Goal: Information Seeking & Learning: Learn about a topic

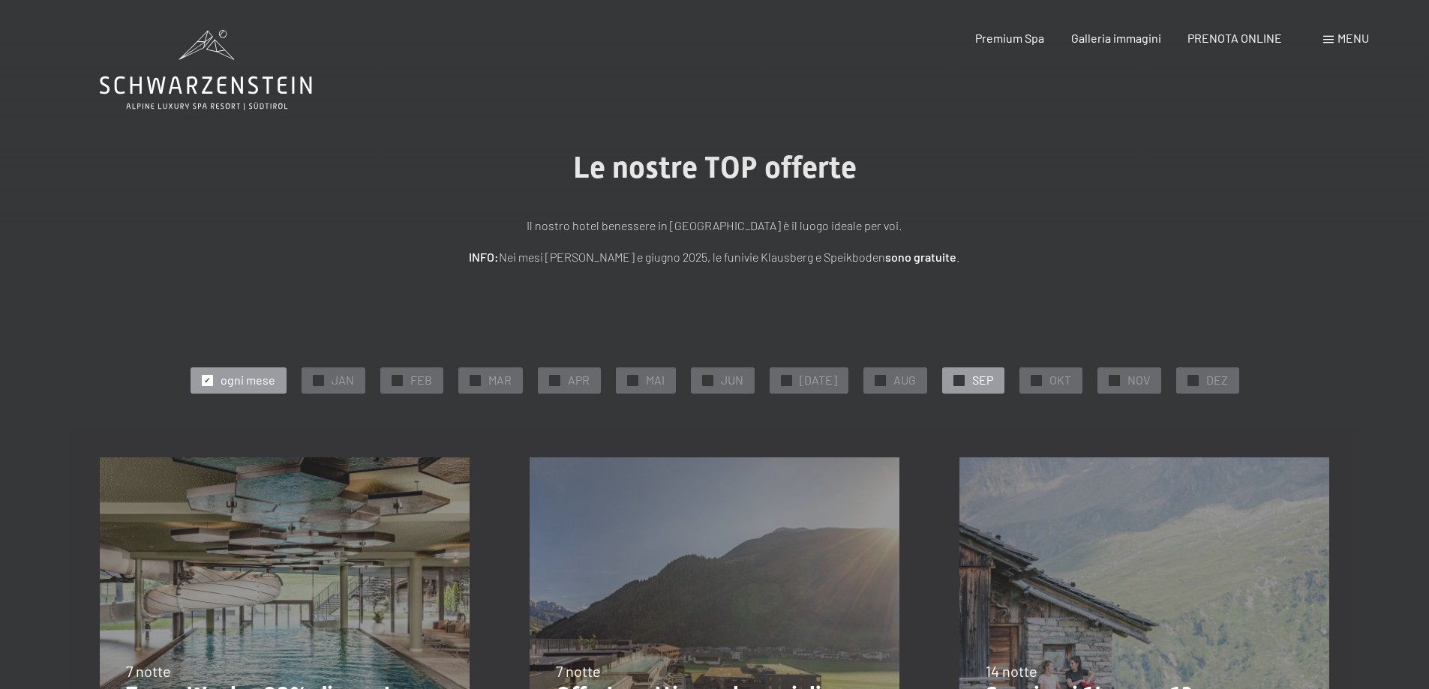
click at [953, 379] on div at bounding box center [958, 380] width 11 height 11
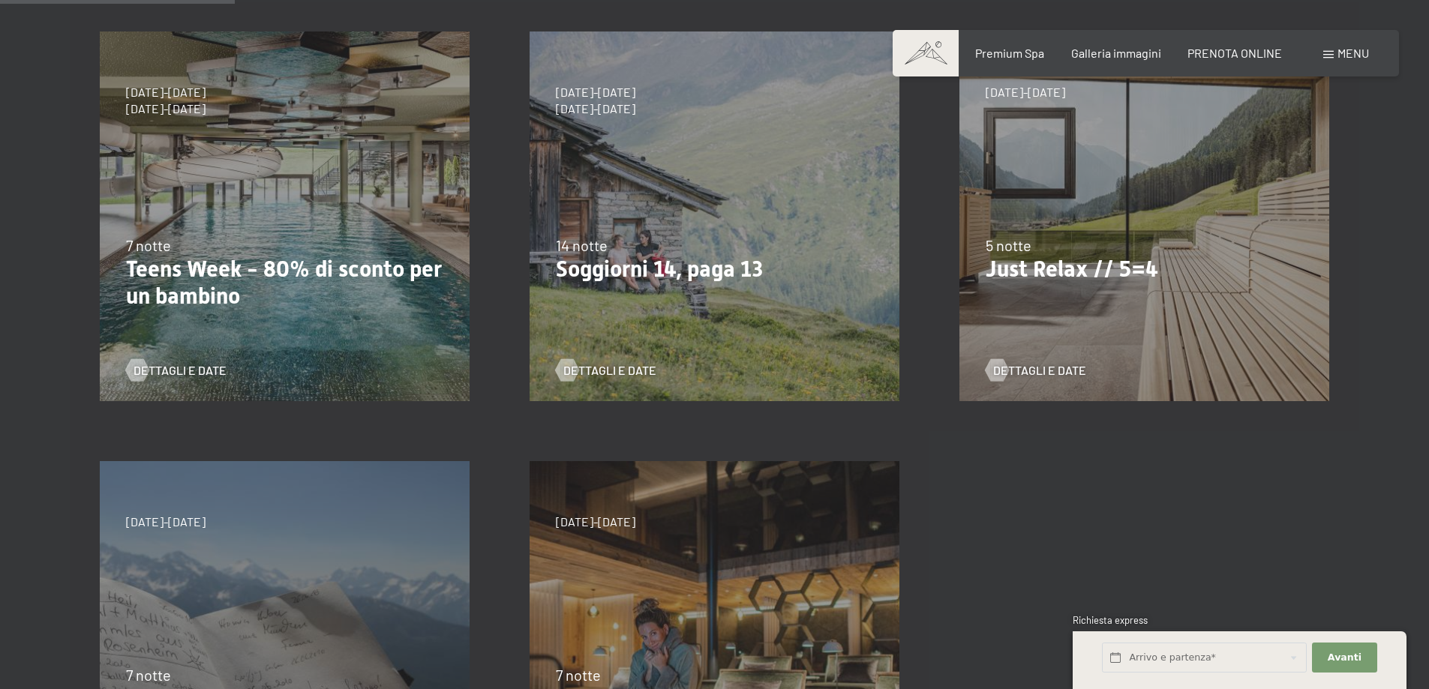
scroll to position [269, 0]
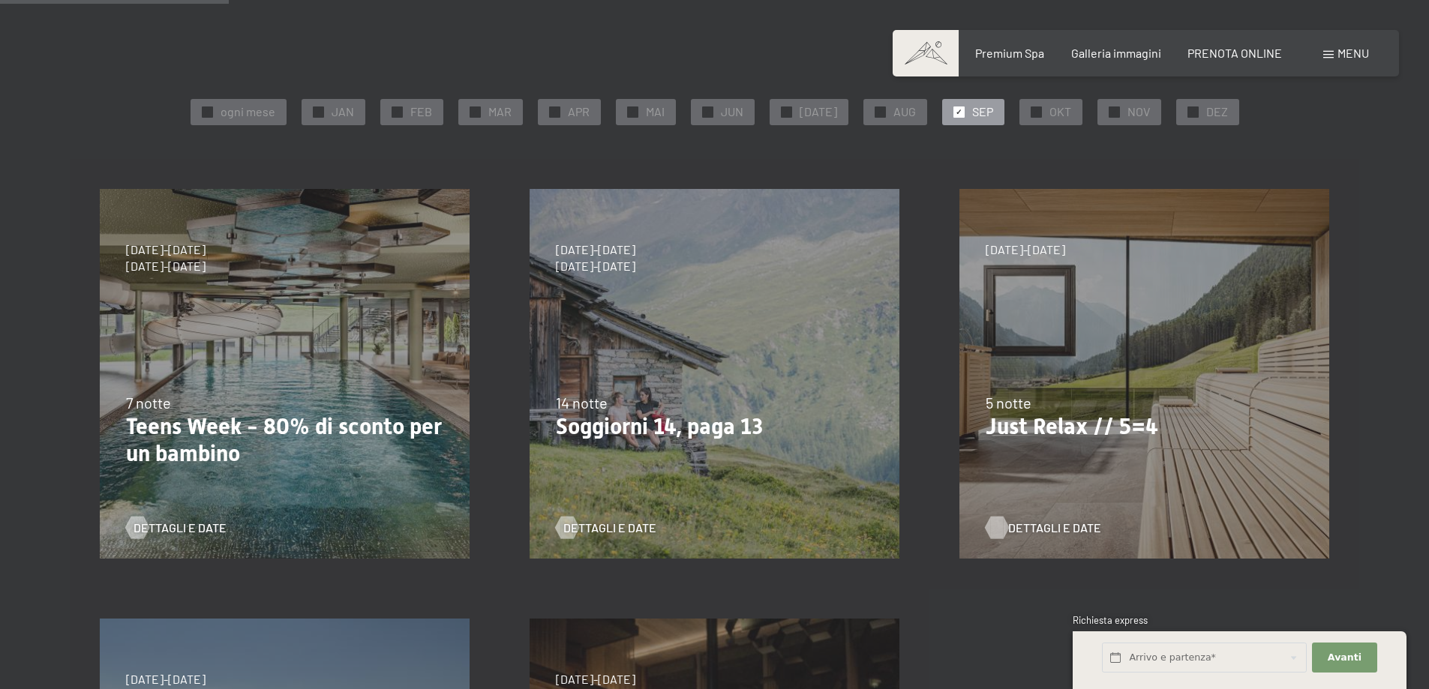
click at [1022, 532] on span "Dettagli e Date" at bounding box center [1054, 528] width 93 height 17
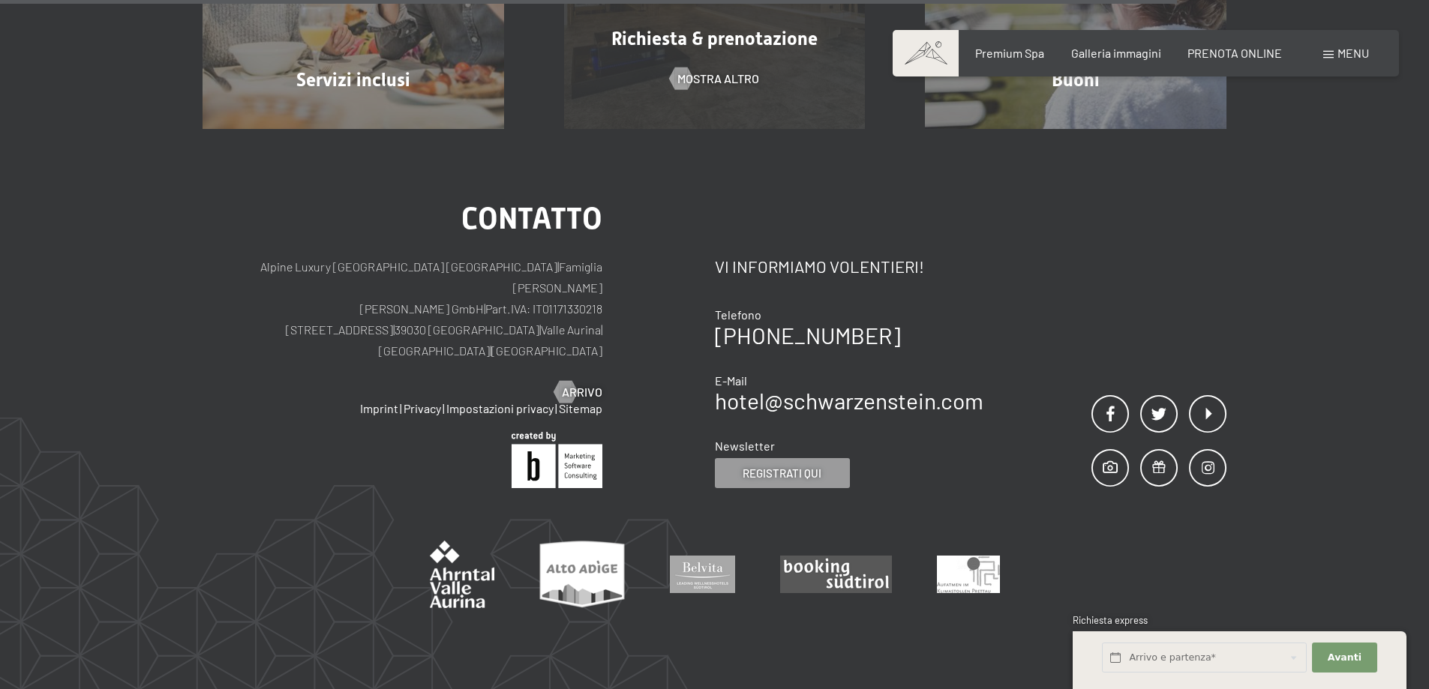
scroll to position [1412, 0]
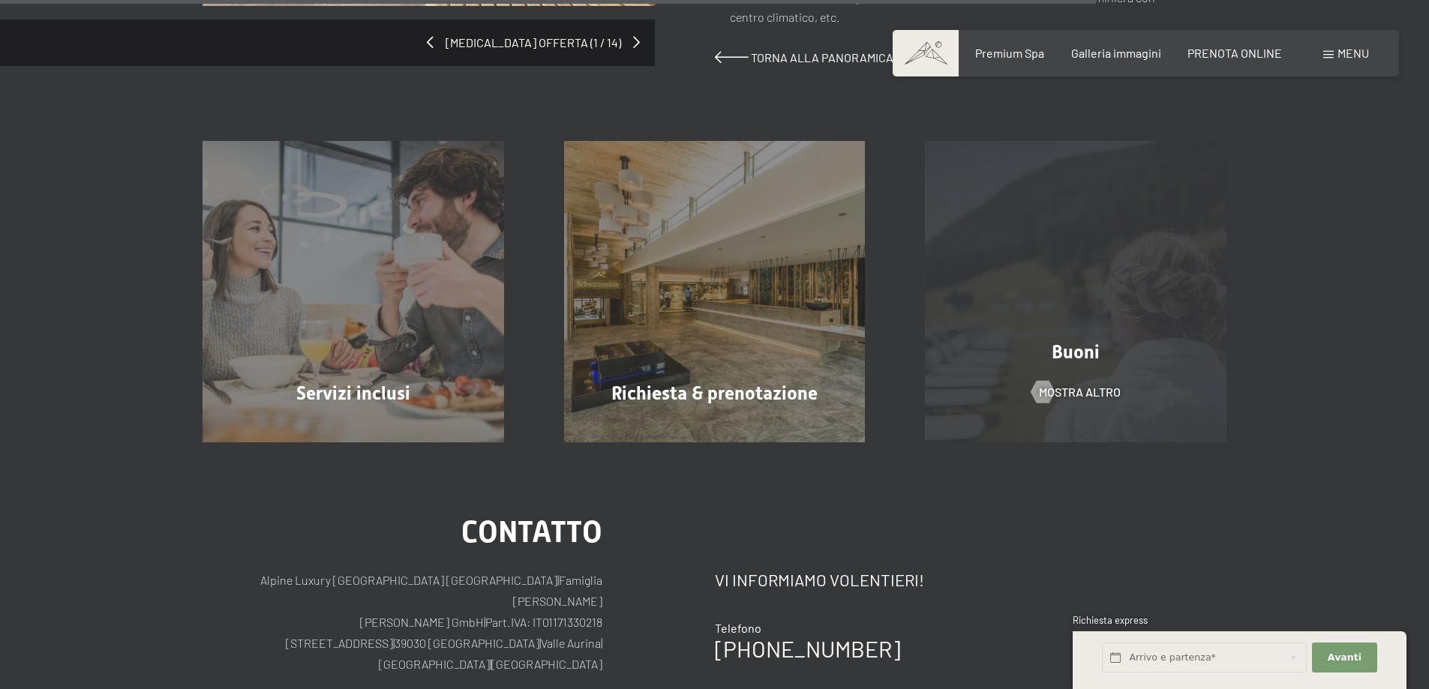
click at [1172, 312] on div "Buoni mostra altro" at bounding box center [1076, 292] width 362 height 302
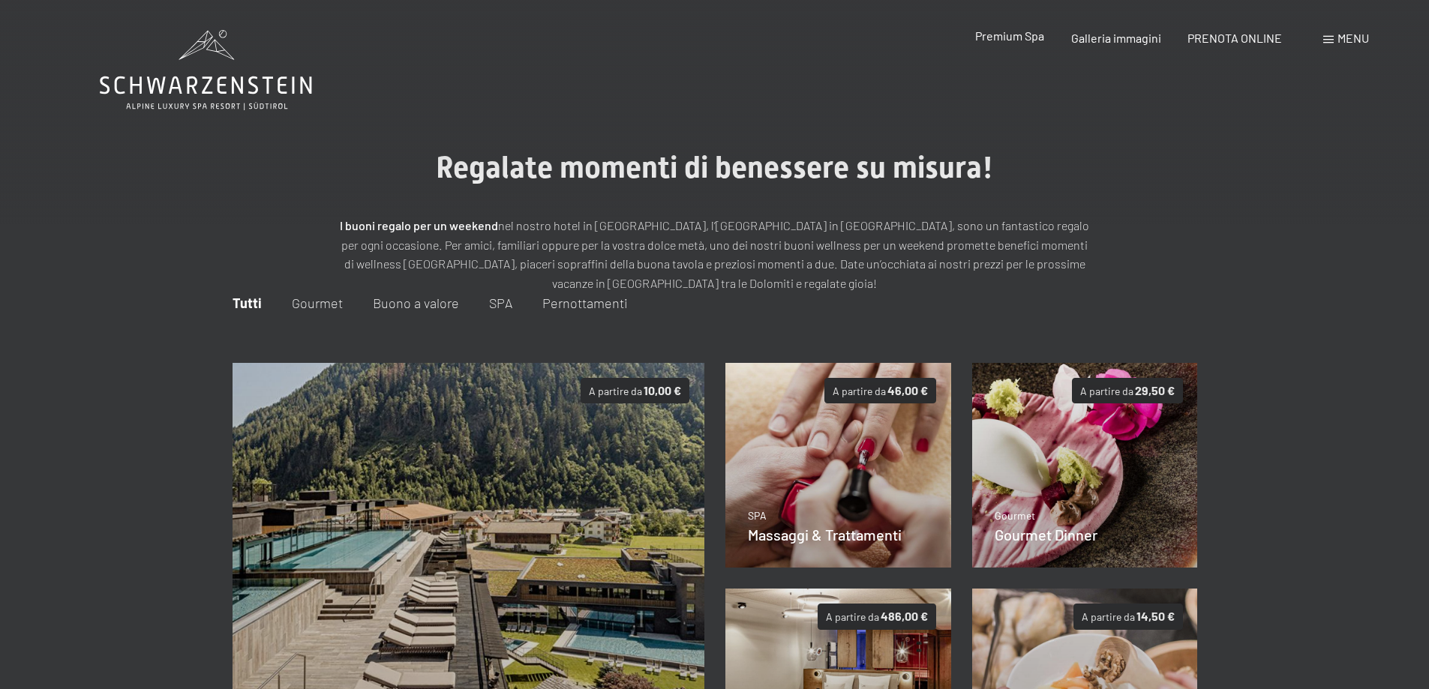
click at [1007, 38] on span "Premium Spa" at bounding box center [1009, 36] width 69 height 14
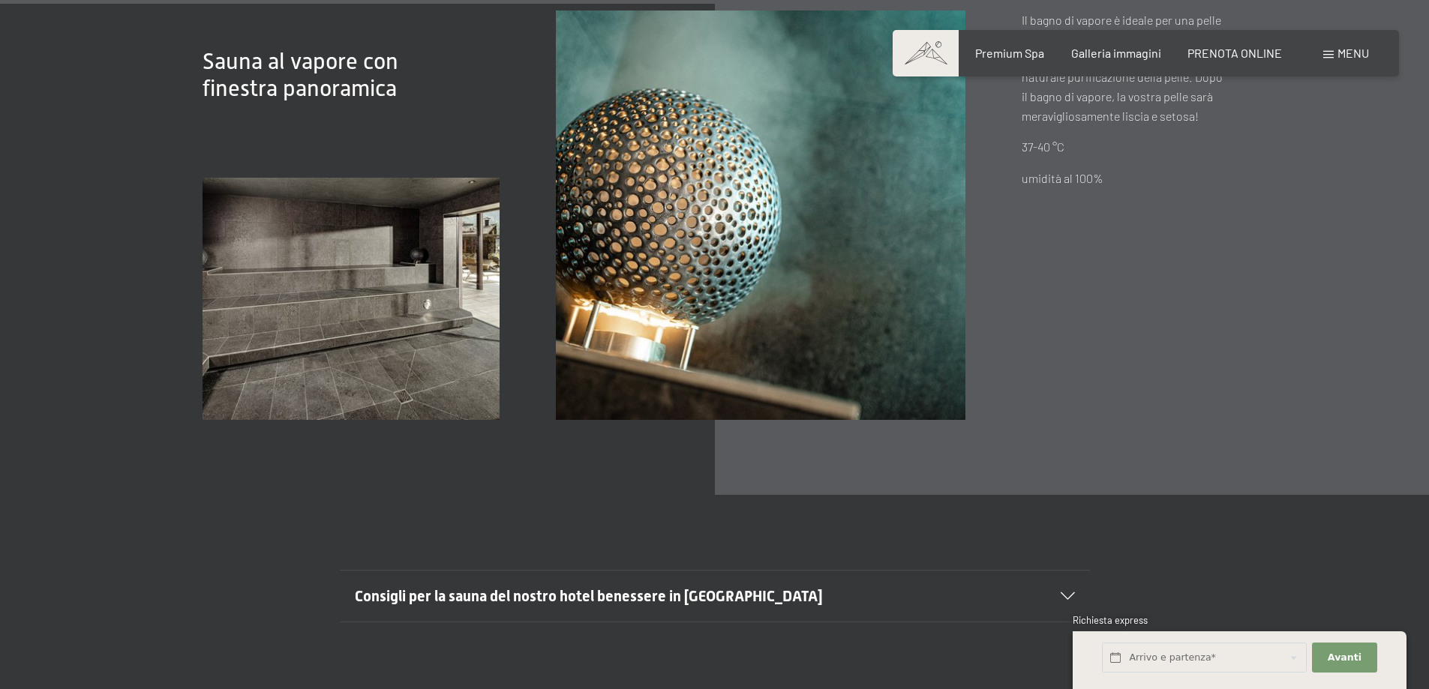
scroll to position [5488, 0]
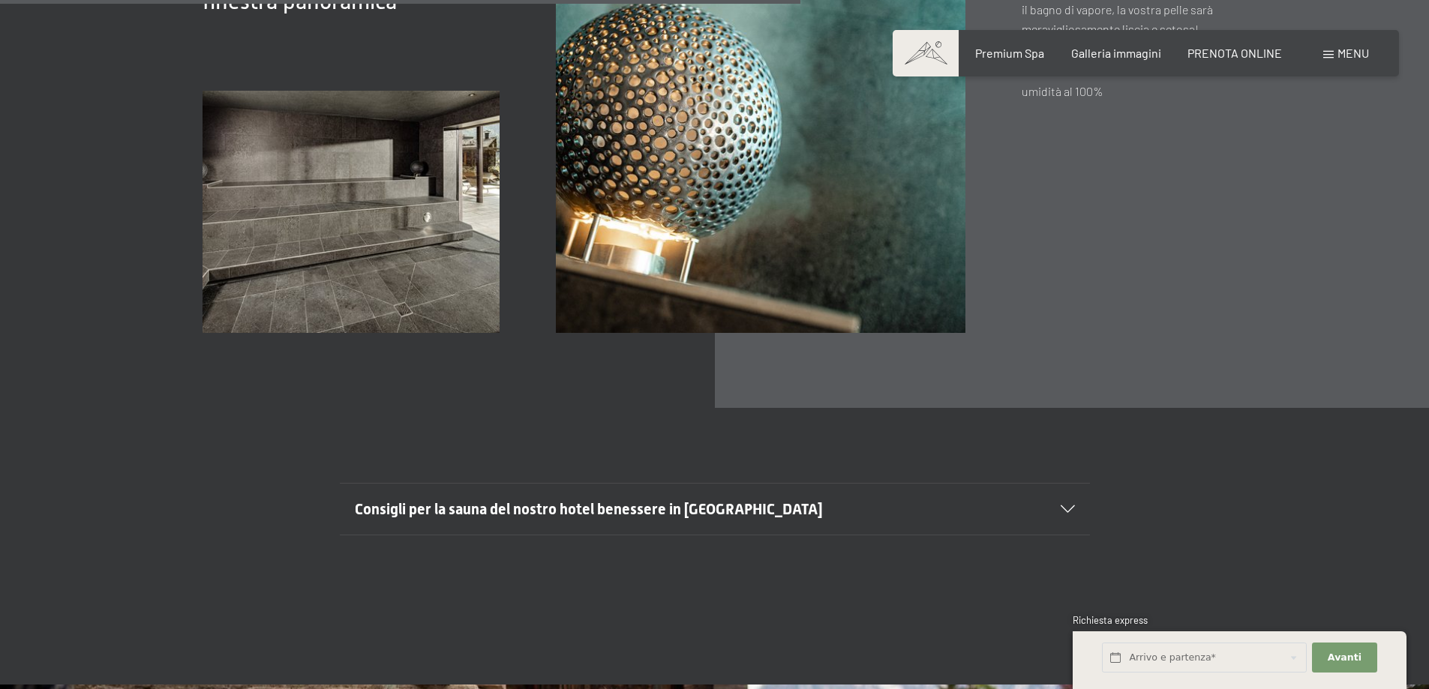
click at [389, 231] on img at bounding box center [351, 212] width 297 height 242
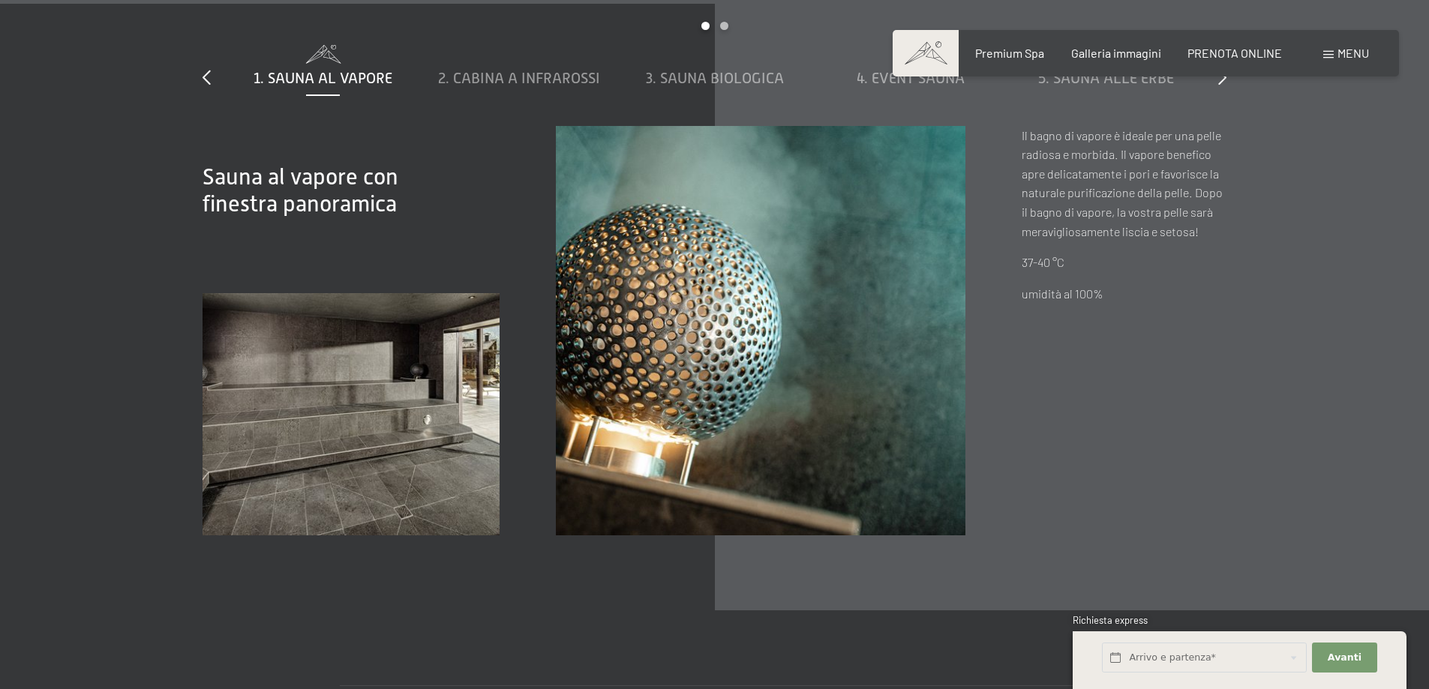
scroll to position [5148, 0]
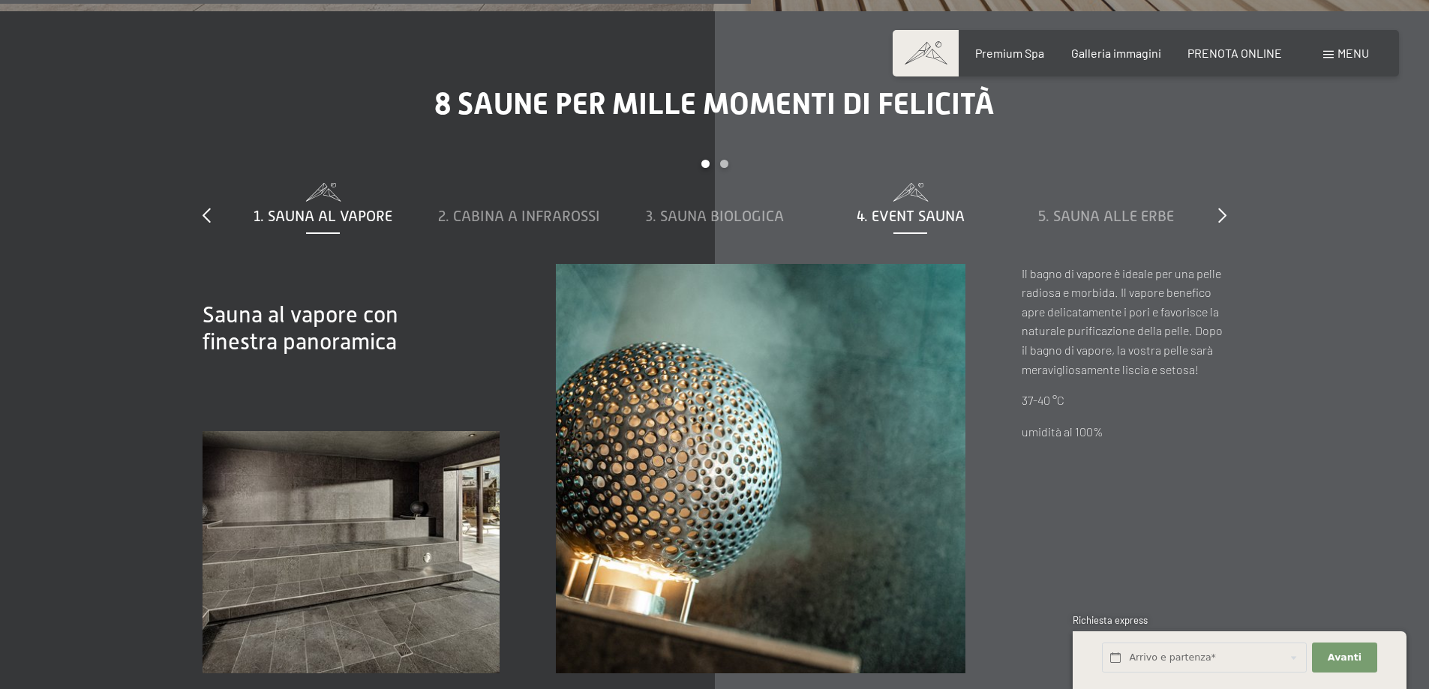
click at [896, 208] on span "4. Event Sauna" at bounding box center [911, 216] width 108 height 17
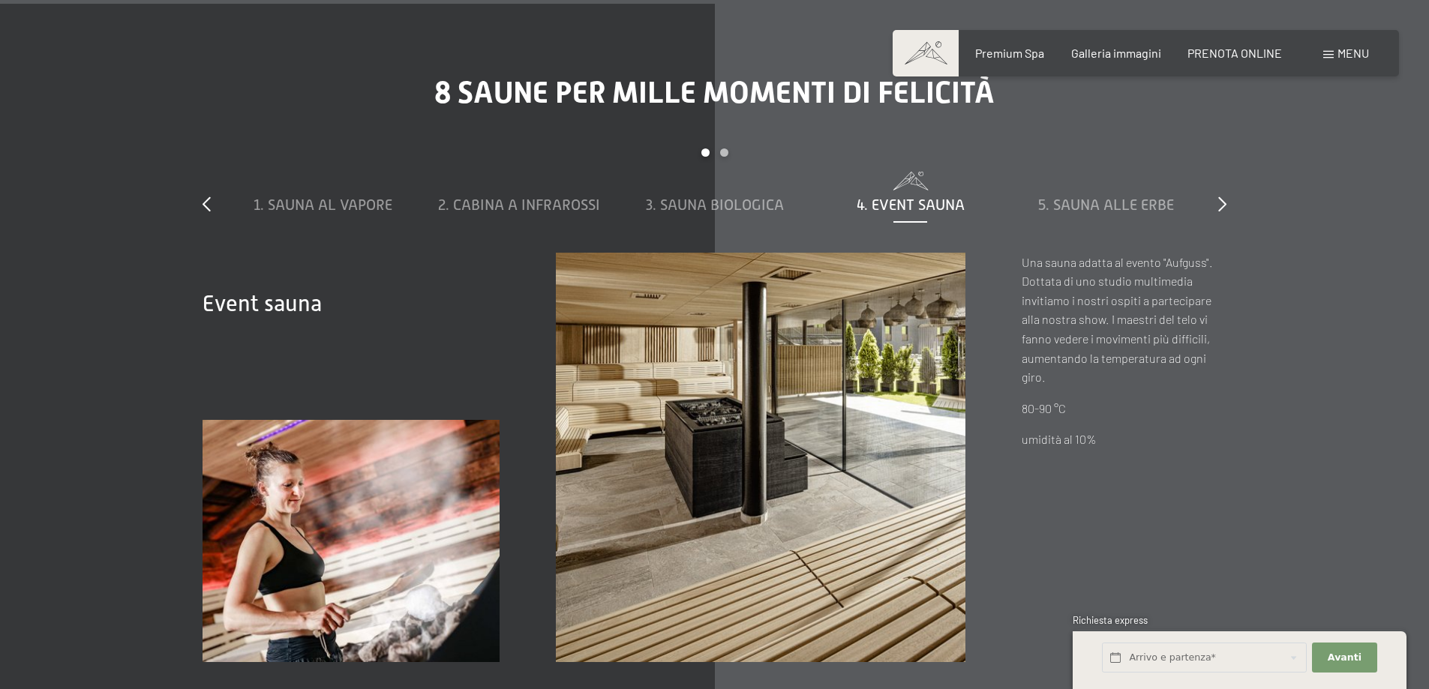
scroll to position [5154, 0]
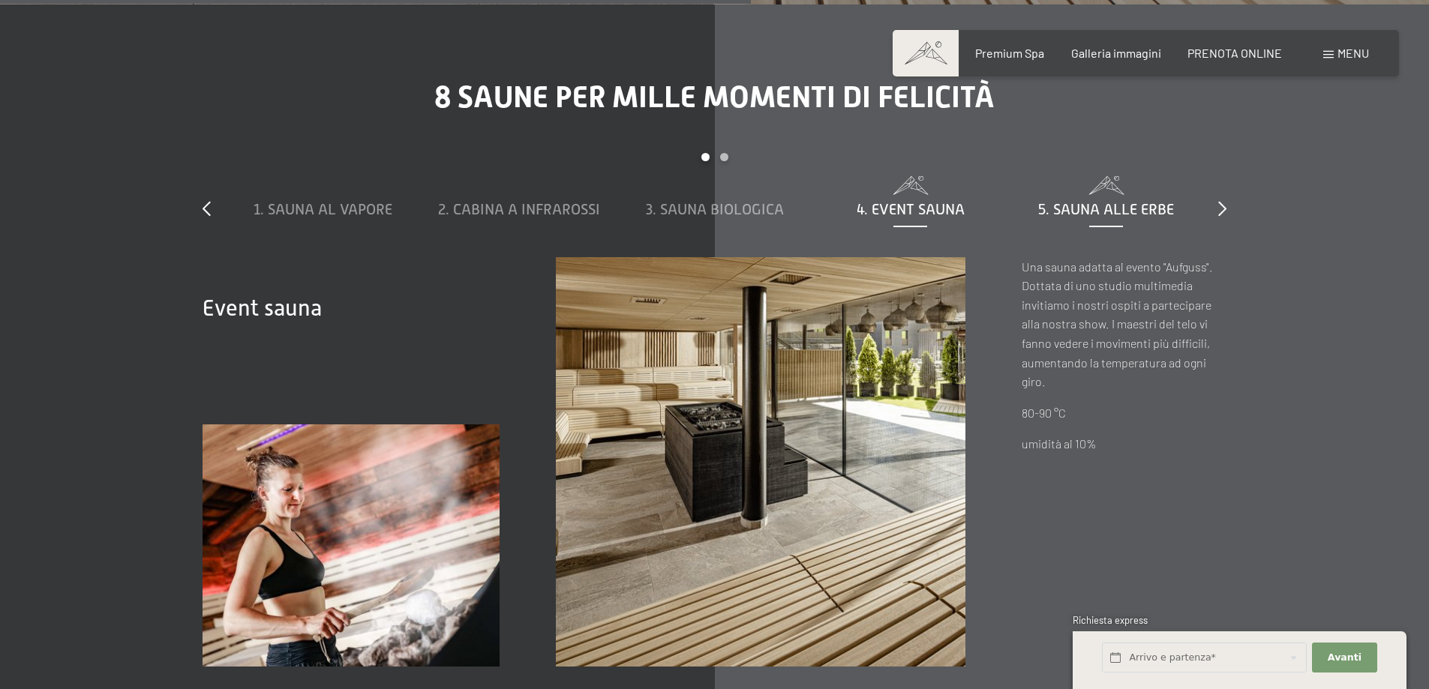
click at [1120, 201] on span "5. Sauna alle erbe" at bounding box center [1106, 209] width 136 height 17
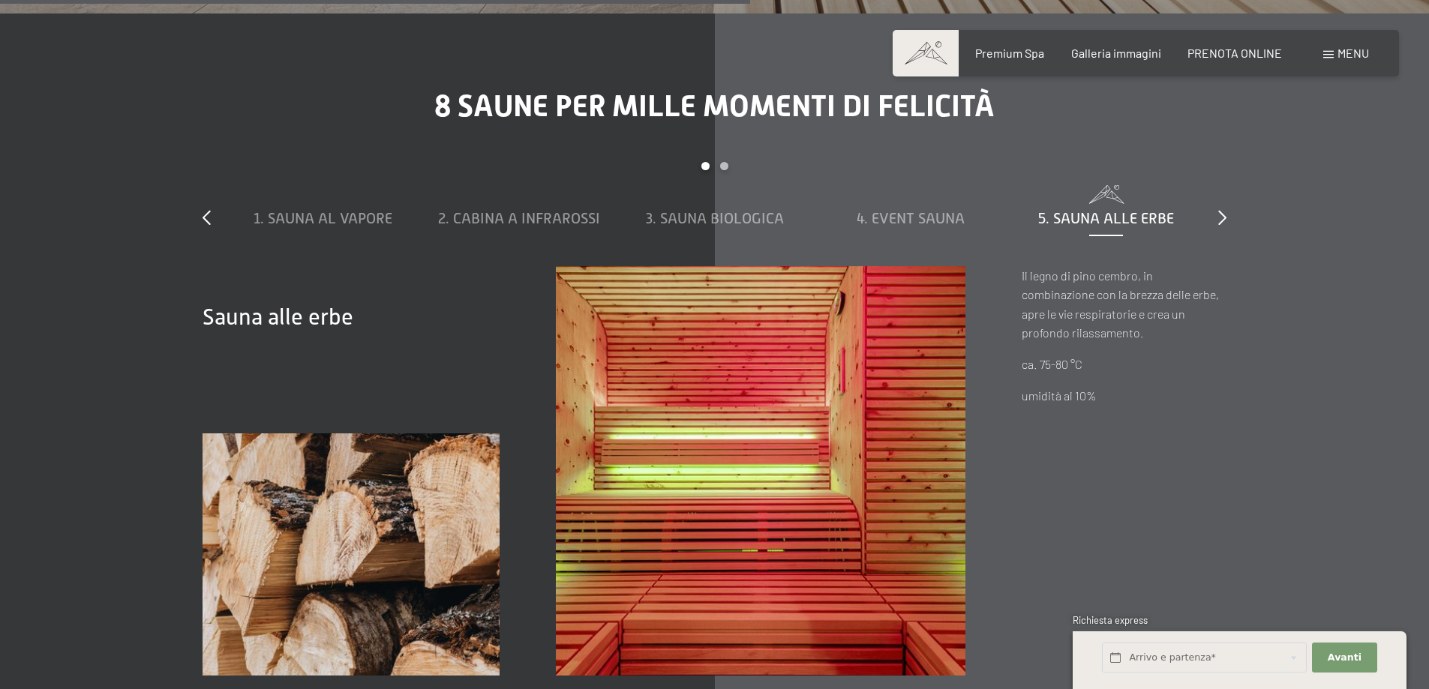
scroll to position [5145, 0]
click at [1220, 211] on icon at bounding box center [1222, 218] width 8 height 15
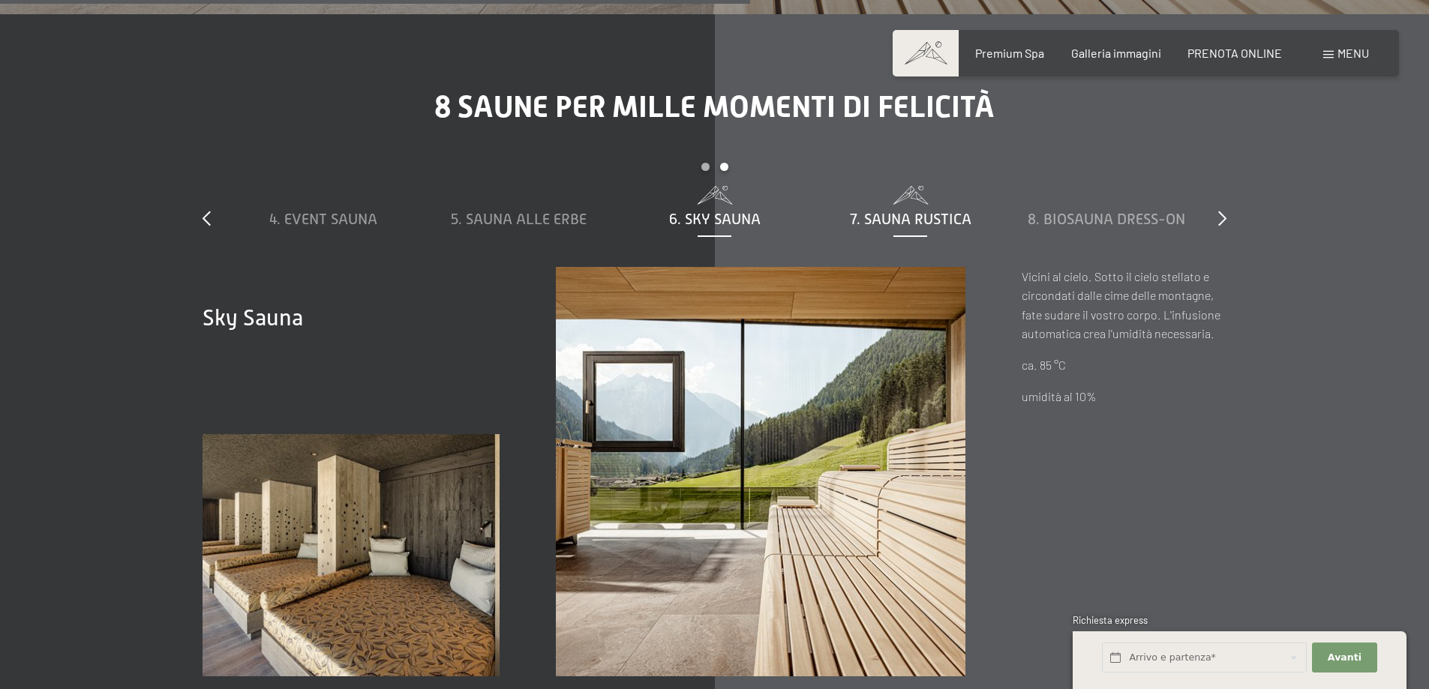
click at [950, 211] on span "7. Sauna rustica" at bounding box center [911, 219] width 122 height 17
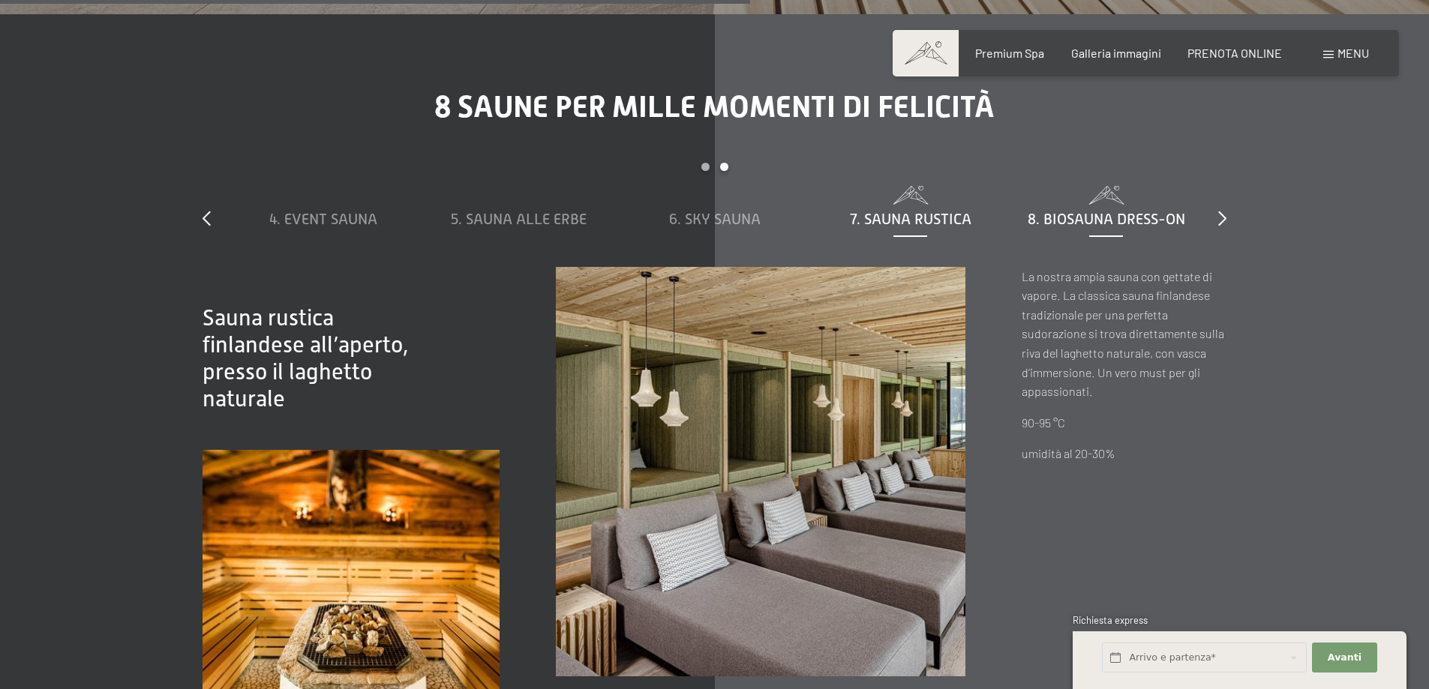
click at [1069, 211] on span "8. Biosauna dress-on" at bounding box center [1107, 219] width 158 height 17
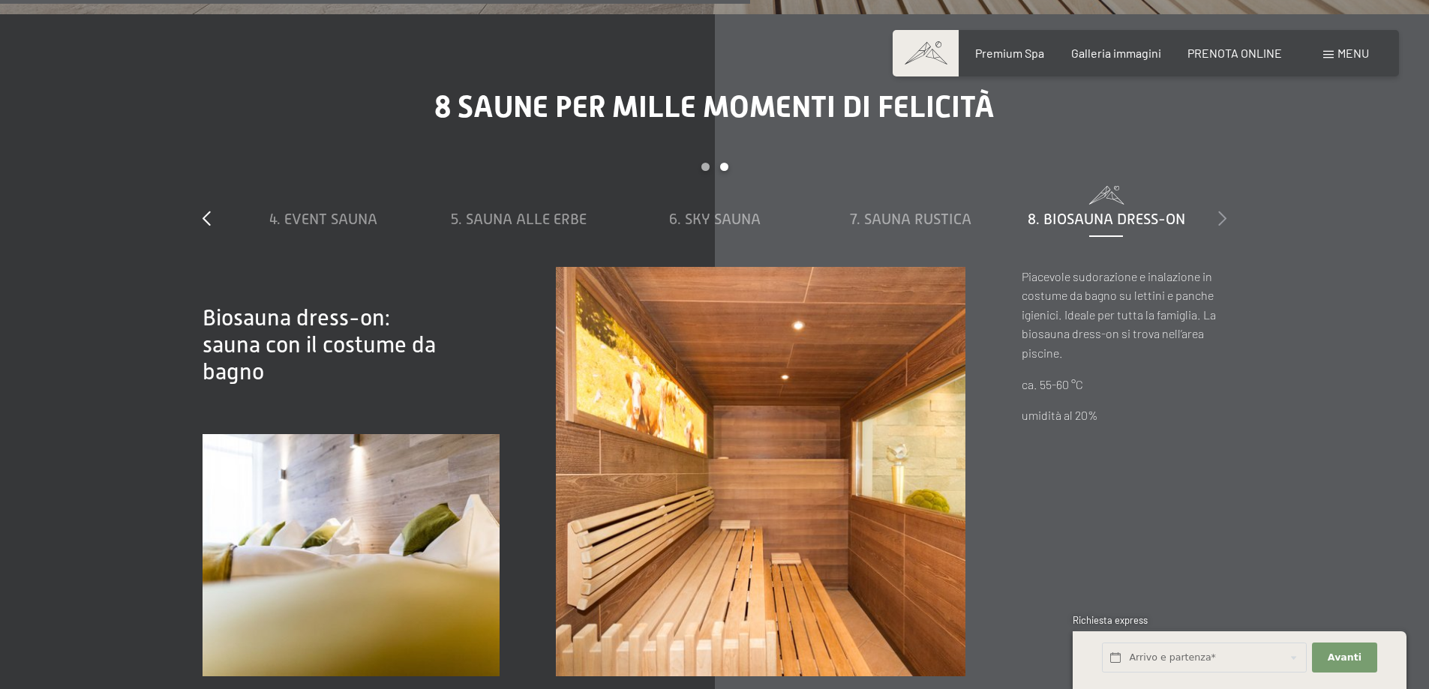
click at [1222, 211] on icon at bounding box center [1222, 218] width 8 height 15
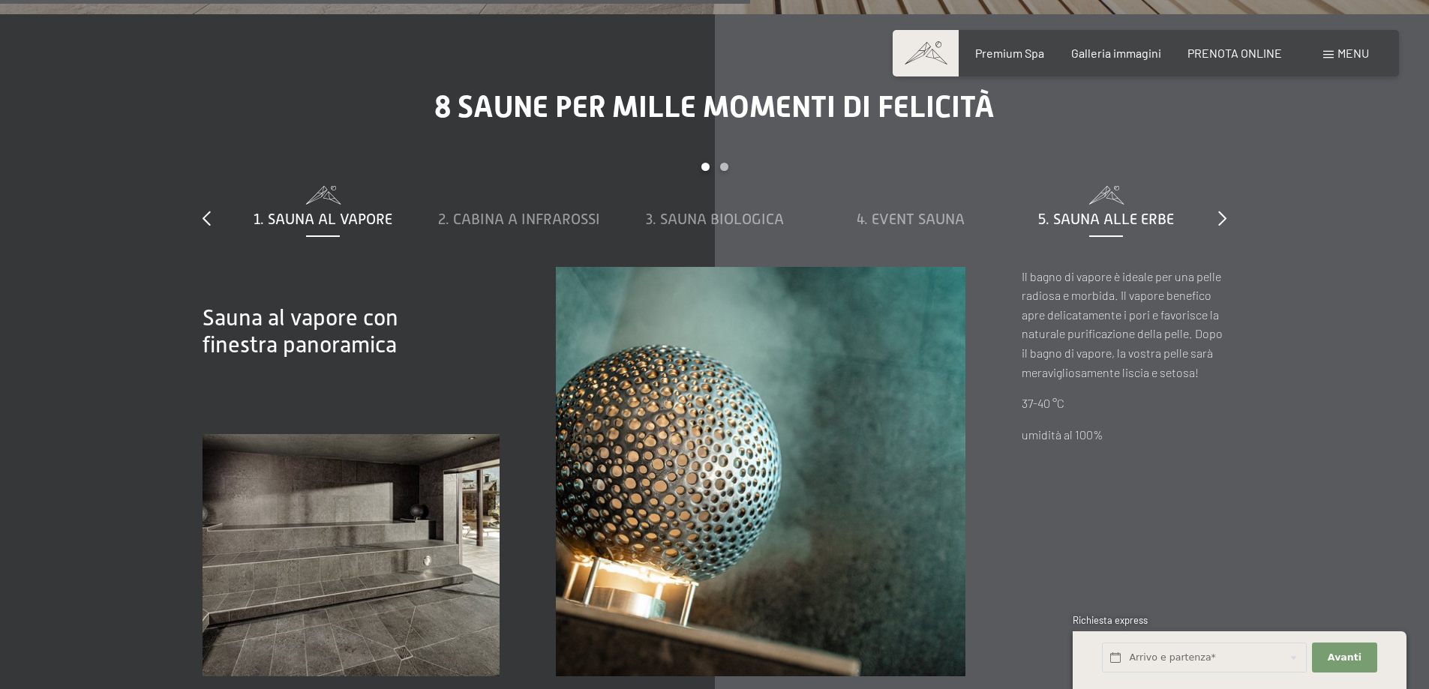
click at [1150, 211] on span "5. Sauna alle erbe" at bounding box center [1106, 219] width 136 height 17
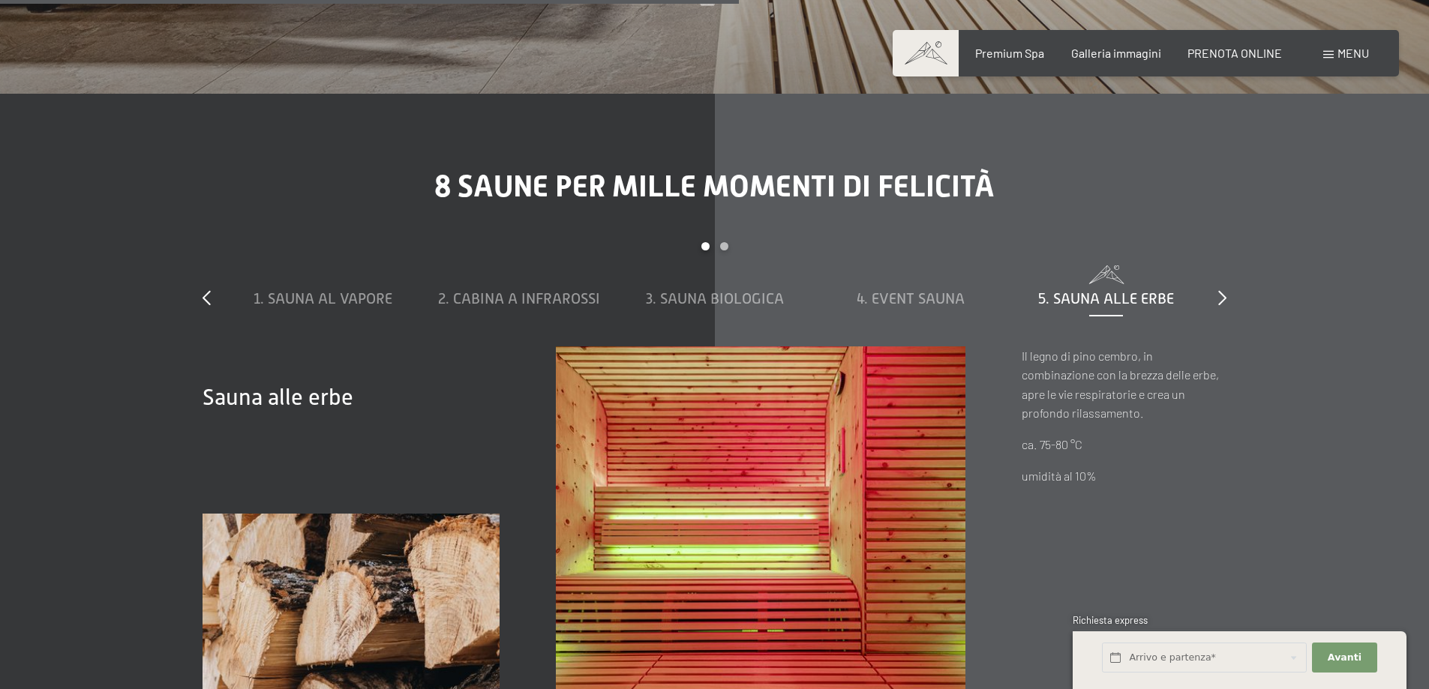
scroll to position [5064, 0]
click at [960, 266] on span at bounding box center [910, 275] width 181 height 19
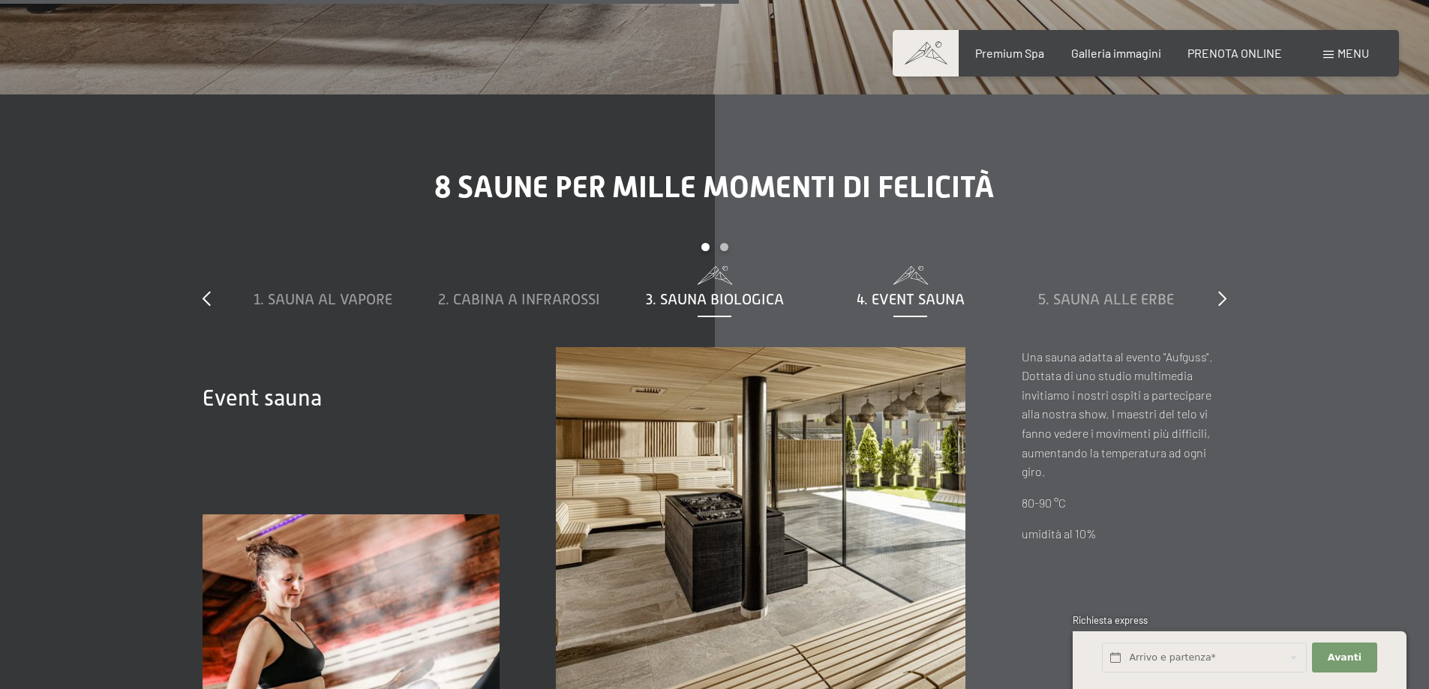
click at [707, 291] on span "3. Sauna biologica" at bounding box center [715, 299] width 138 height 17
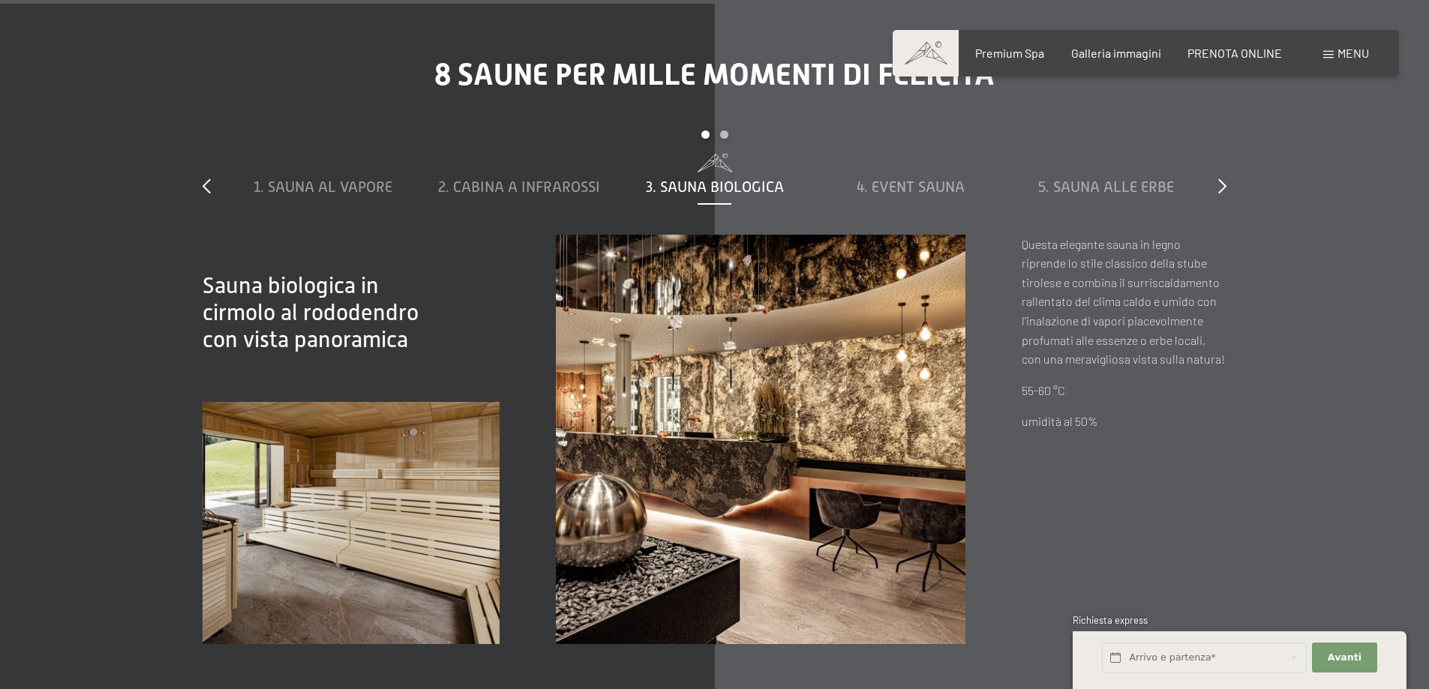
scroll to position [5205, 0]
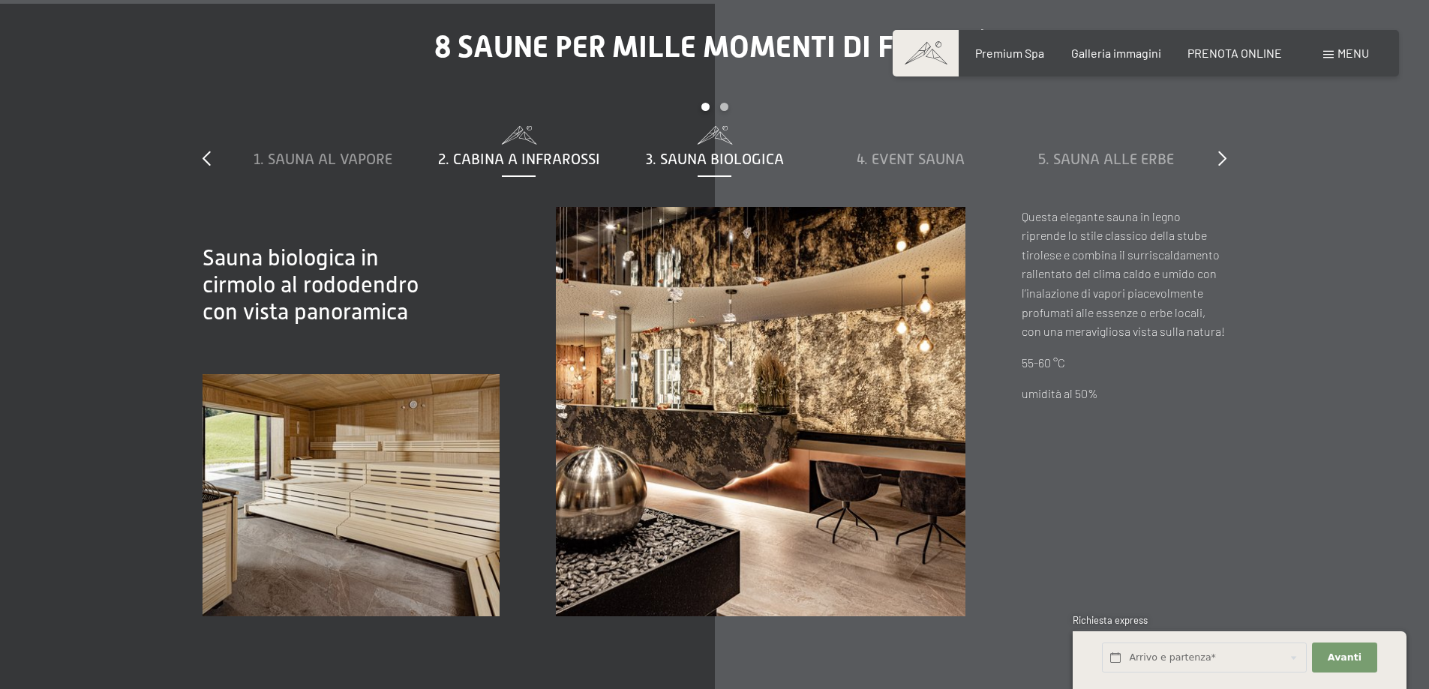
click at [570, 151] on span "2. Cabina a infrarossi" at bounding box center [519, 159] width 162 height 17
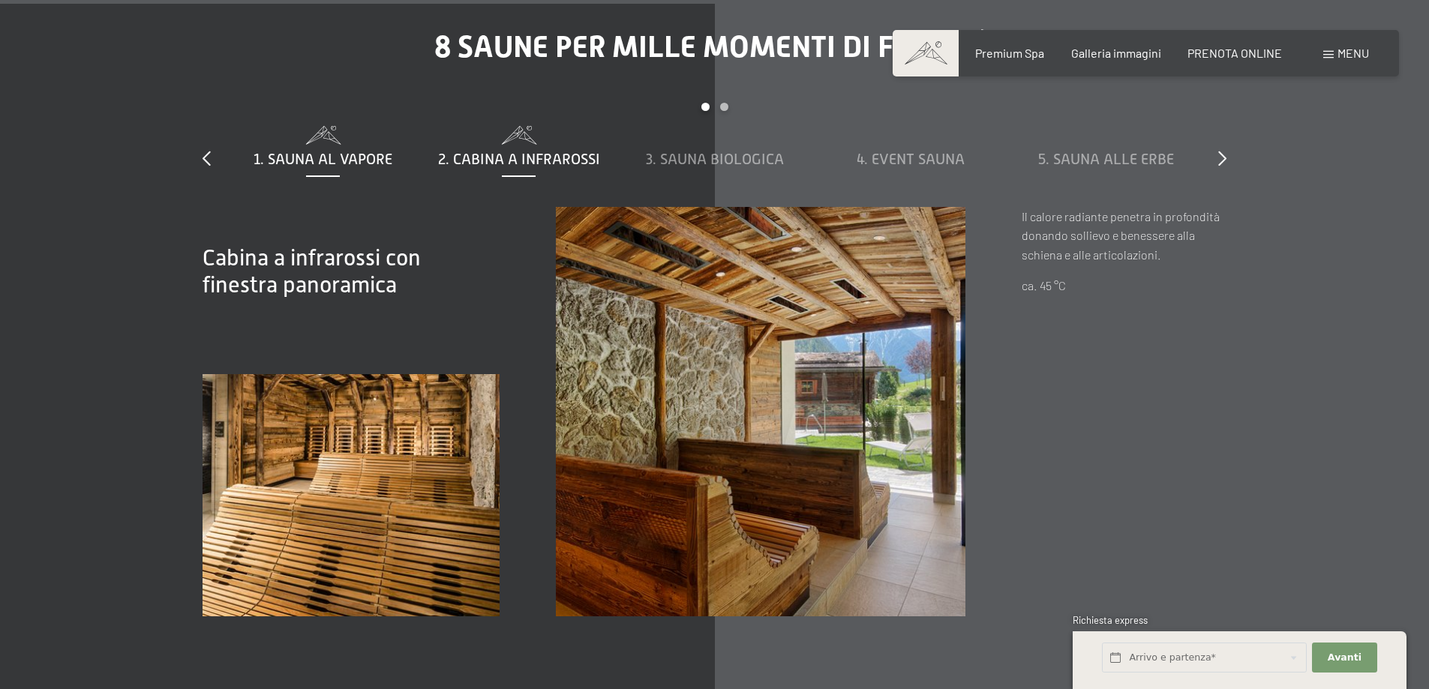
click at [344, 151] on span "1. Sauna al vapore" at bounding box center [323, 159] width 139 height 17
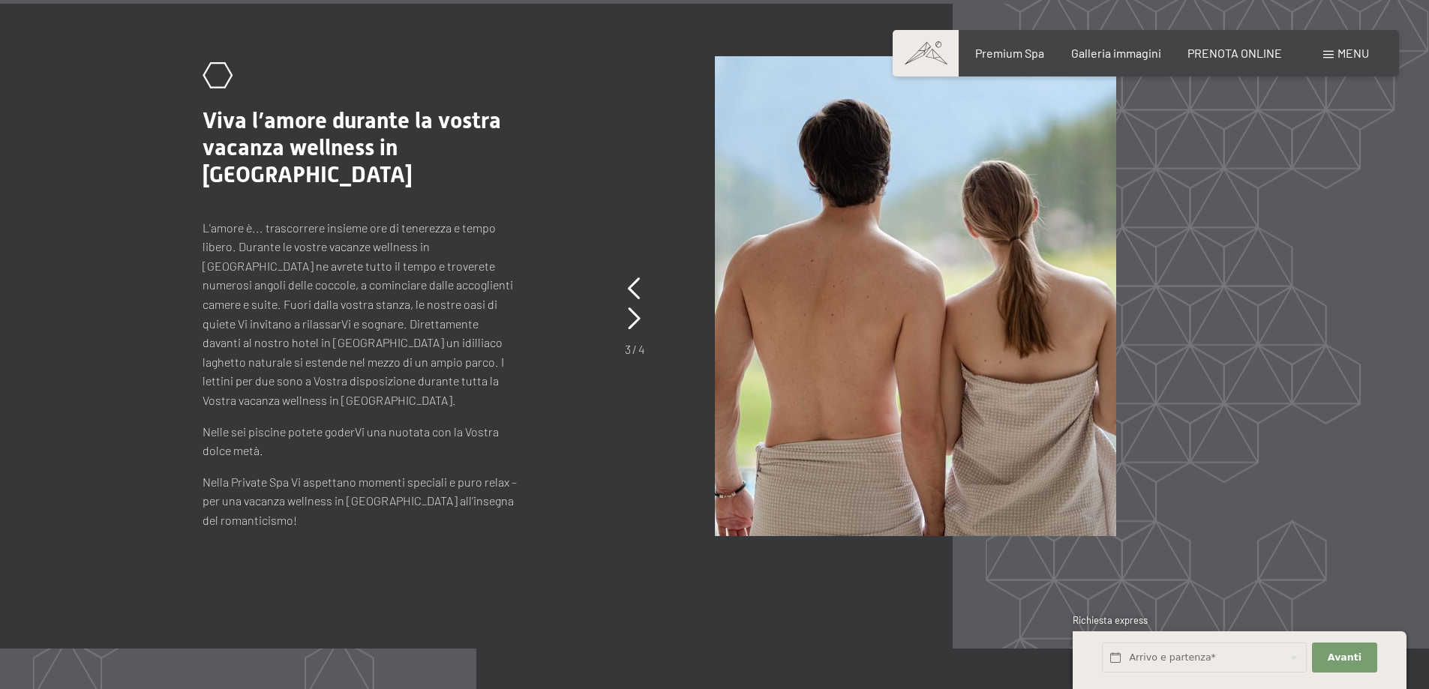
scroll to position [6761, 0]
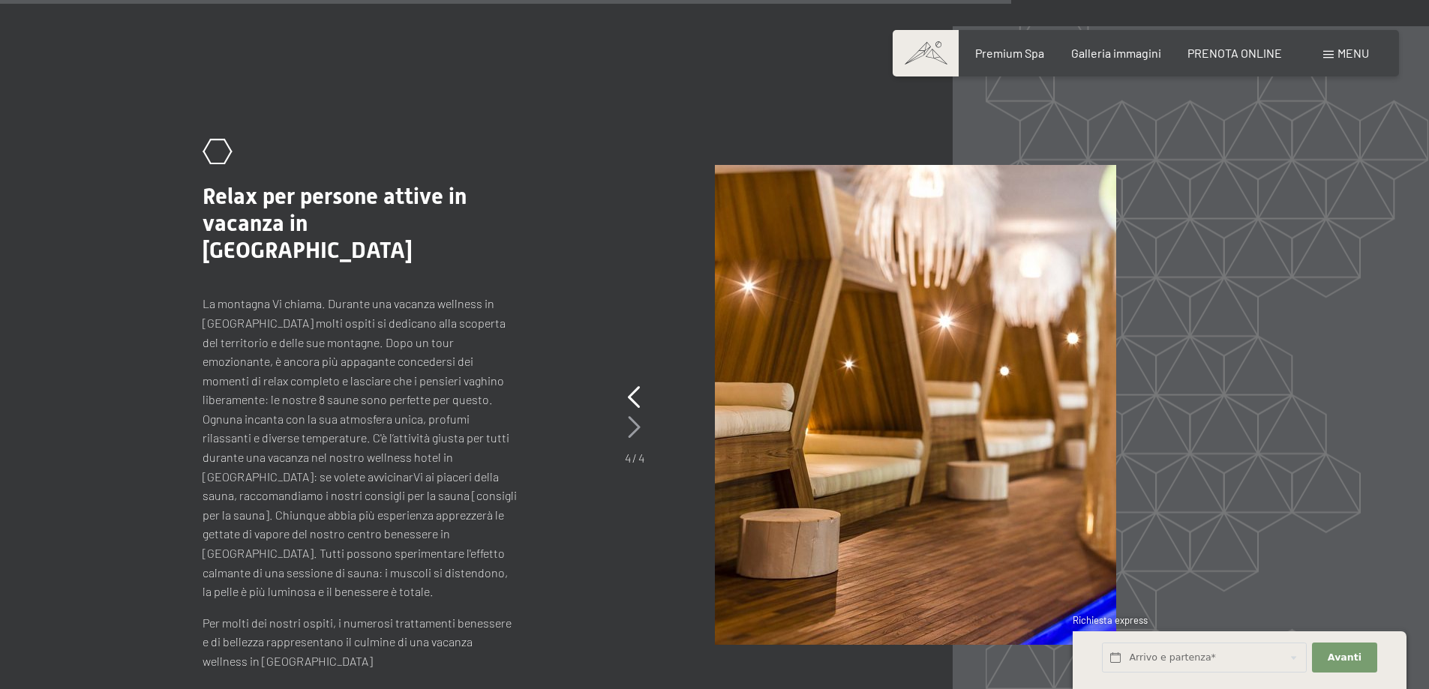
click at [637, 416] on icon at bounding box center [634, 427] width 13 height 23
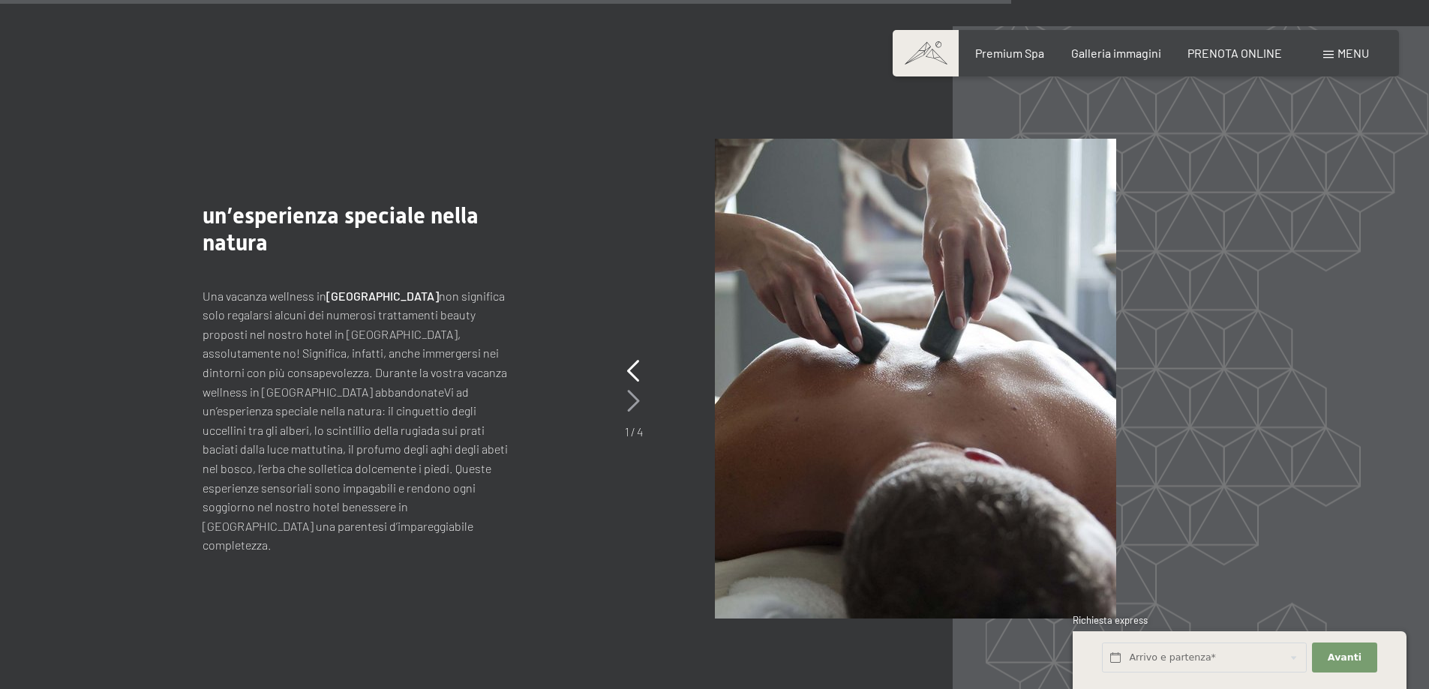
click at [637, 390] on icon at bounding box center [633, 401] width 13 height 23
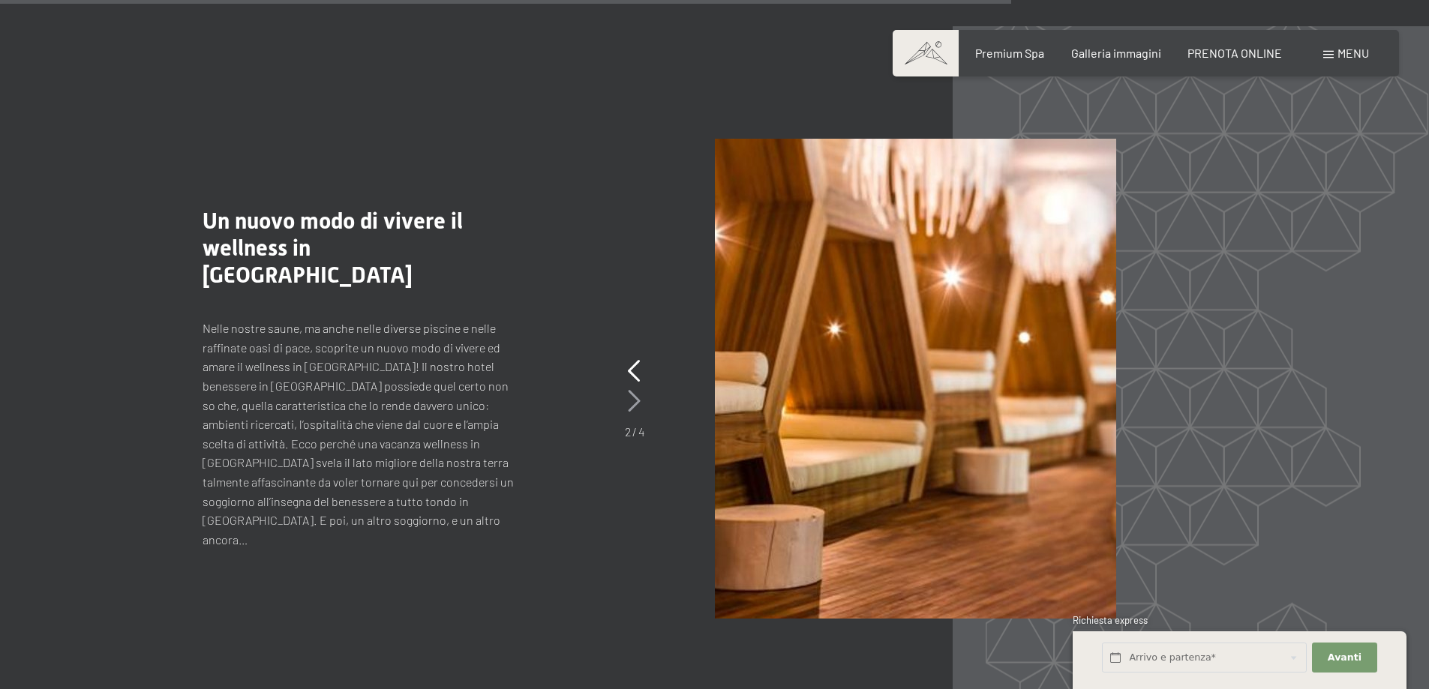
click at [637, 390] on icon at bounding box center [634, 401] width 13 height 23
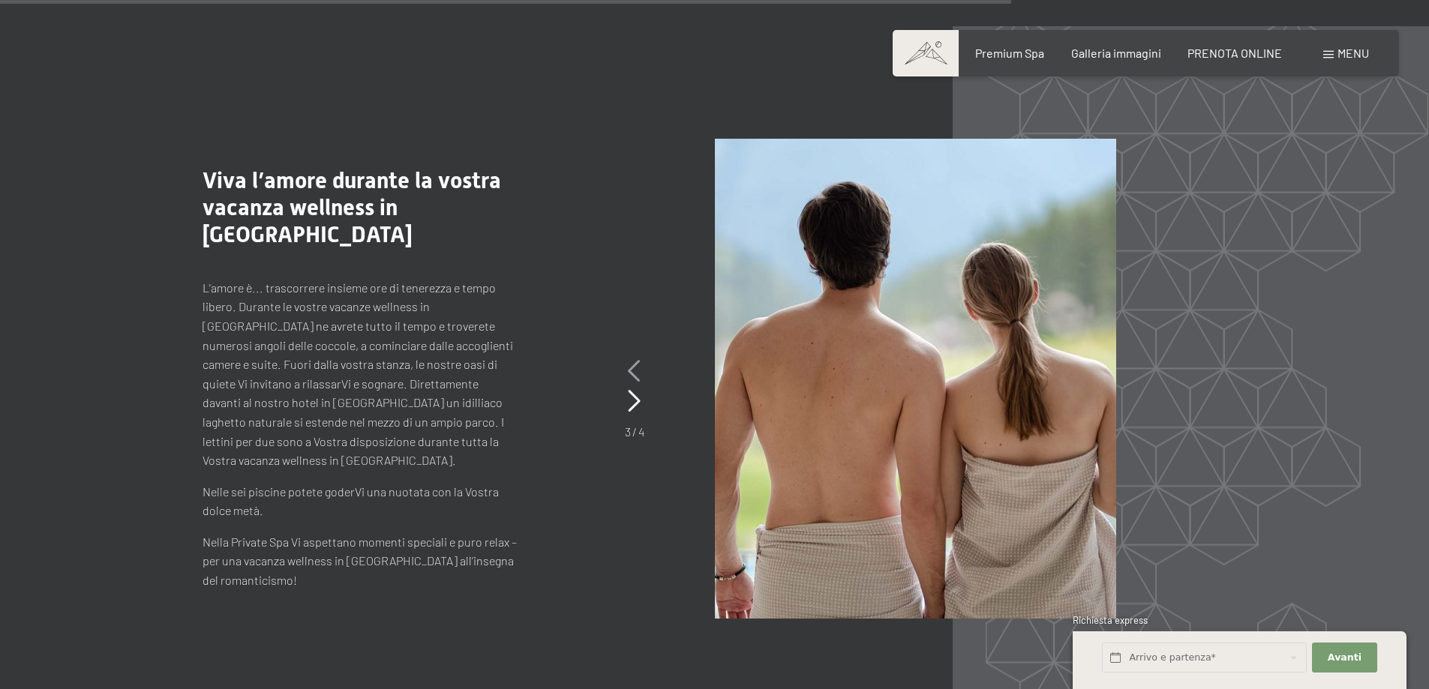
click at [638, 360] on icon at bounding box center [634, 371] width 13 height 23
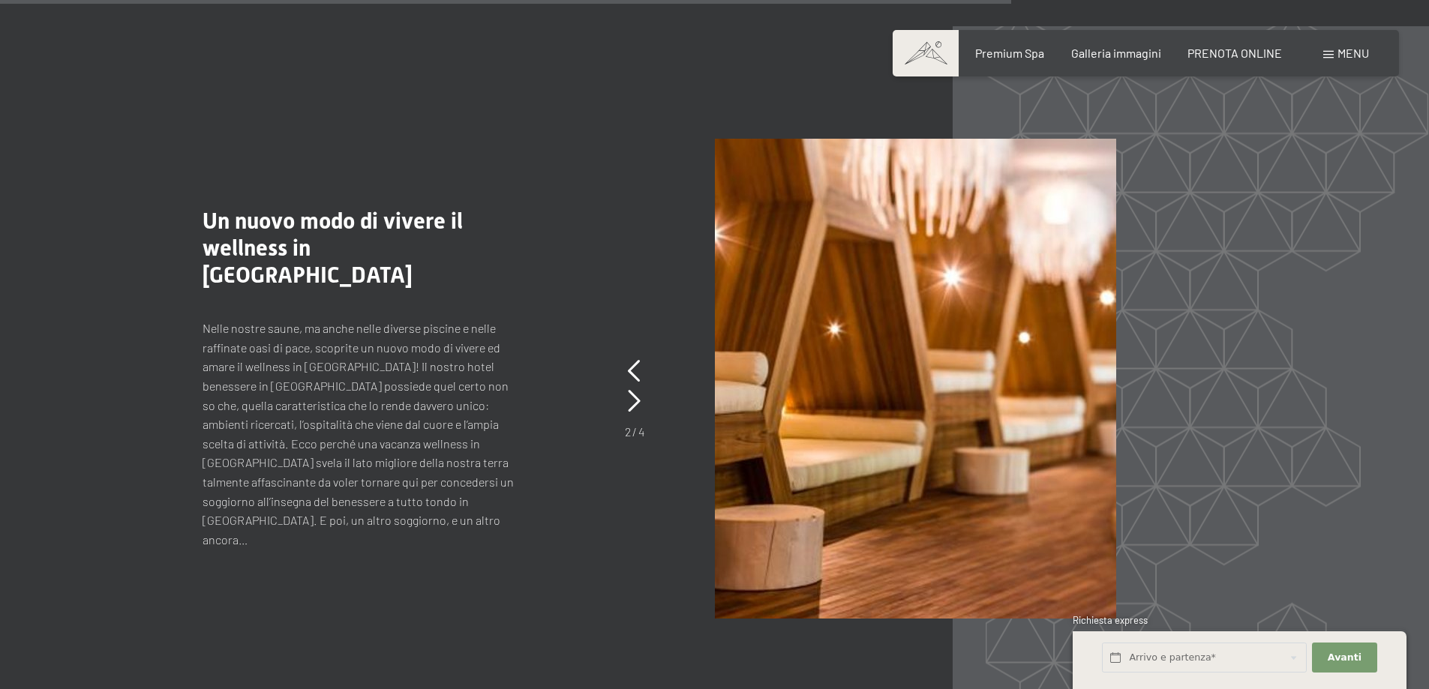
click at [578, 363] on div ".st0{fill:none;stroke:#FFFFFF;stroke-width:2;stroke-linecap:round;stroke-miterl…" at bounding box center [715, 379] width 1024 height 480
click at [531, 379] on div ".st0{fill:none;stroke:#FFFFFF;stroke-width:2;stroke-linecap:round;stroke-miterl…" at bounding box center [379, 378] width 353 height 341
click at [635, 383] on span "Consenso marketing*" at bounding box center [627, 388] width 113 height 15
click at [563, 383] on input "Consenso marketing*" at bounding box center [555, 388] width 15 height 15
click at [635, 383] on span "Consenso marketing*" at bounding box center [627, 388] width 113 height 15
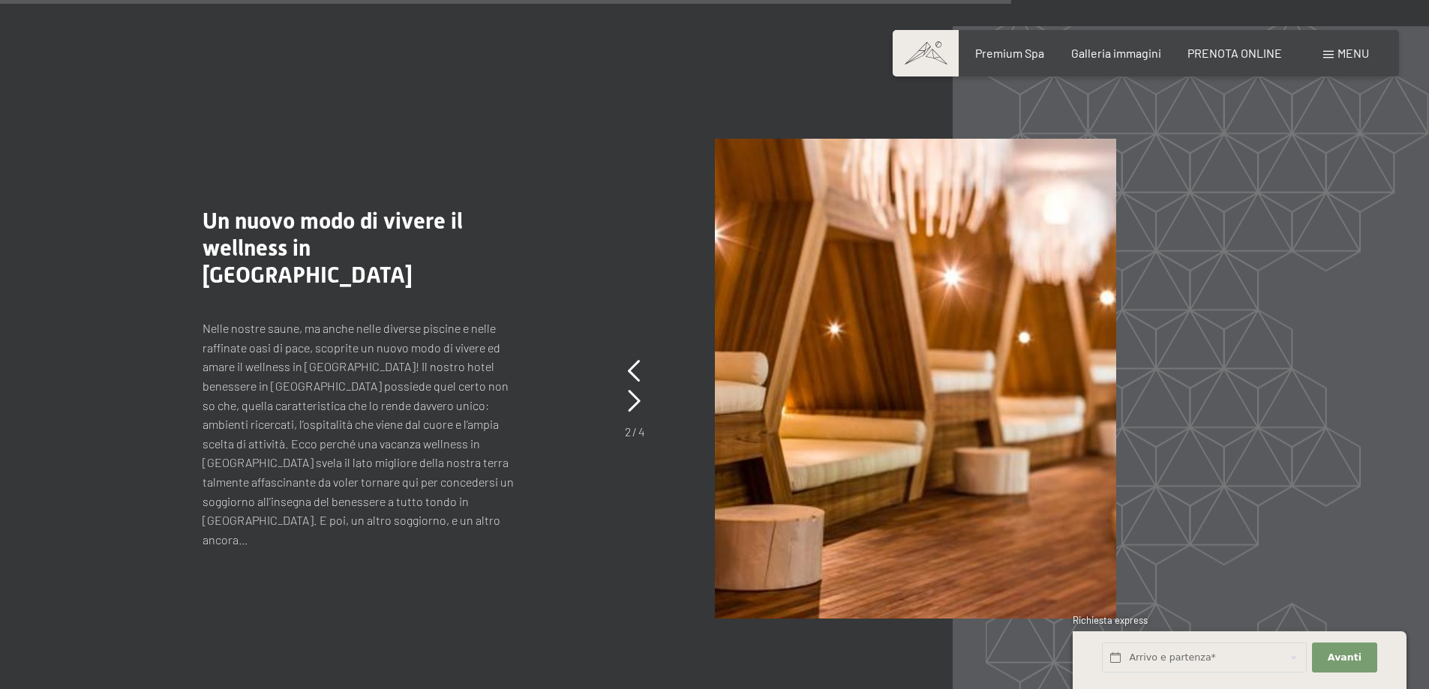
click at [563, 383] on input "Consenso marketing*" at bounding box center [555, 388] width 15 height 15
click at [643, 375] on div "2 / 4" at bounding box center [635, 398] width 20 height 84
click at [631, 384] on span "Consenso marketing*" at bounding box center [627, 388] width 113 height 15
click at [563, 384] on input "Consenso marketing*" at bounding box center [555, 388] width 15 height 15
checkbox input "false"
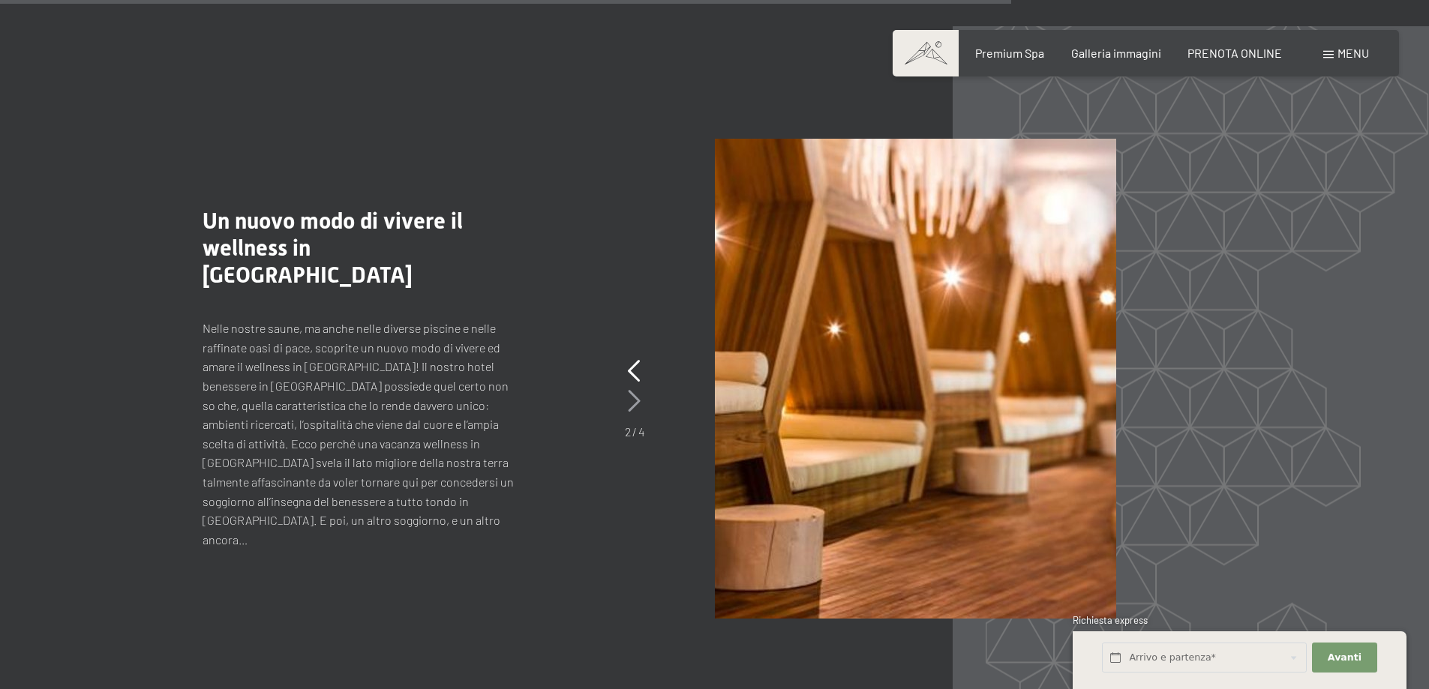
click at [634, 390] on icon at bounding box center [634, 401] width 13 height 23
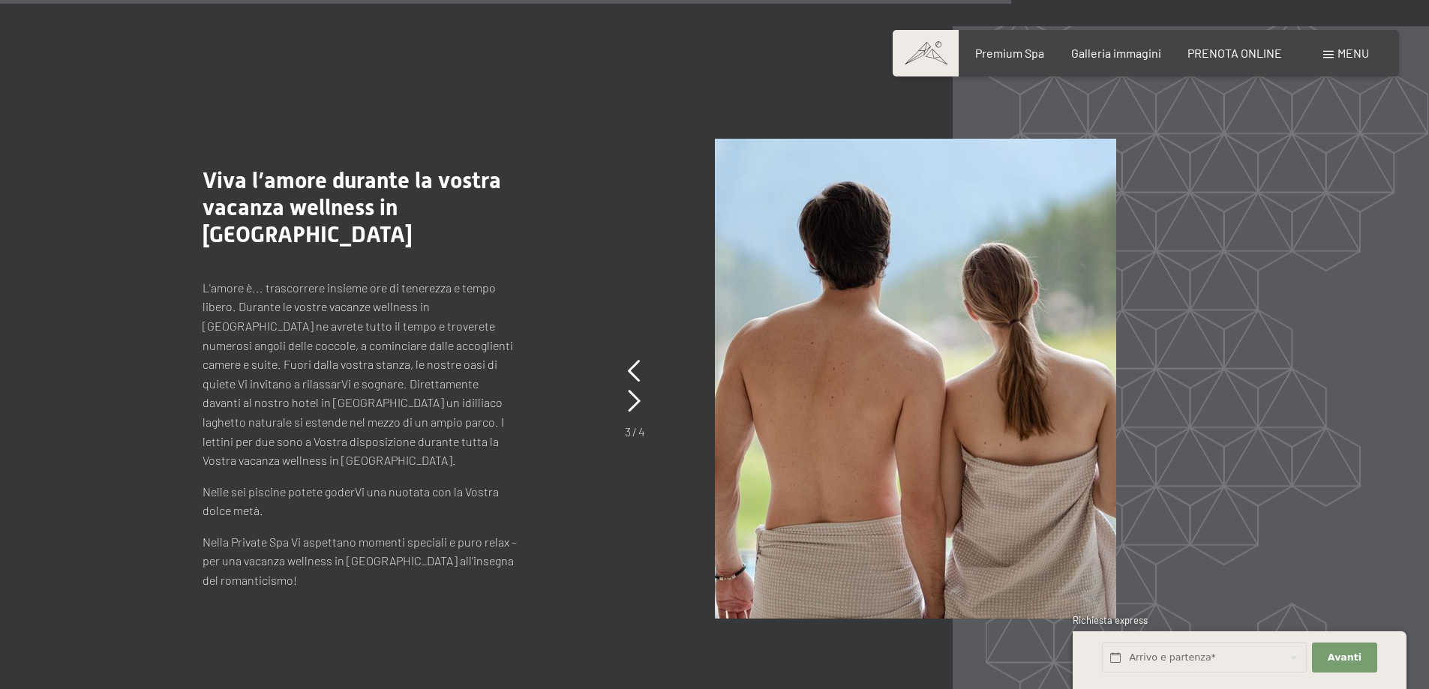
click at [599, 299] on div ".st0{fill:none;stroke:#FFFFFF;stroke-width:2;stroke-linecap:round;stroke-miterl…" at bounding box center [715, 379] width 1024 height 480
click at [1015, 56] on span "Premium Spa" at bounding box center [1009, 51] width 69 height 14
